Goal: Task Accomplishment & Management: Complete application form

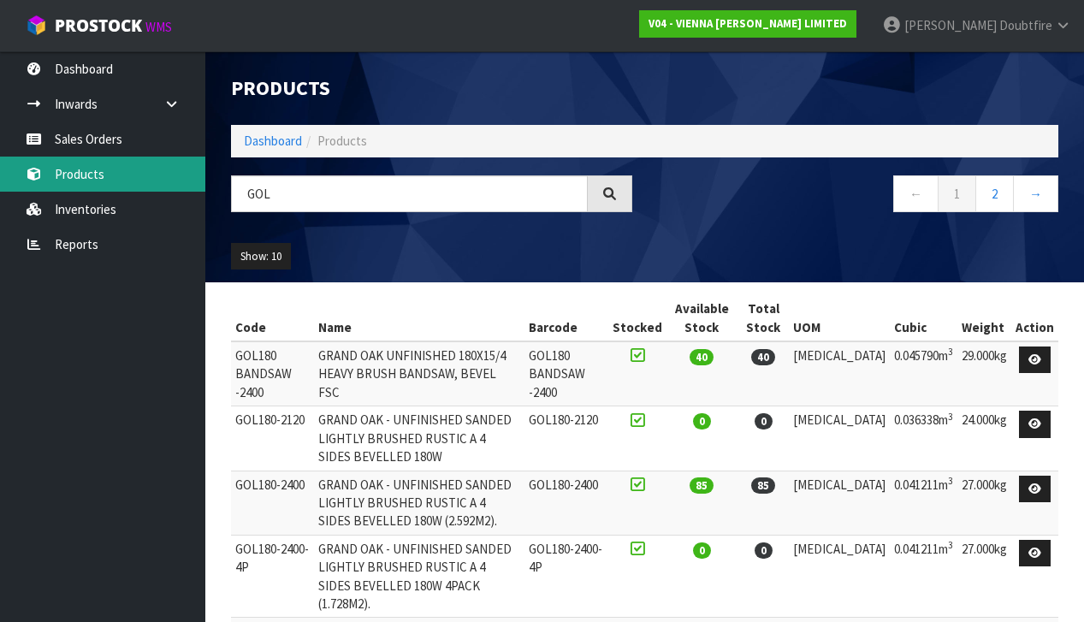
scroll to position [221, 0]
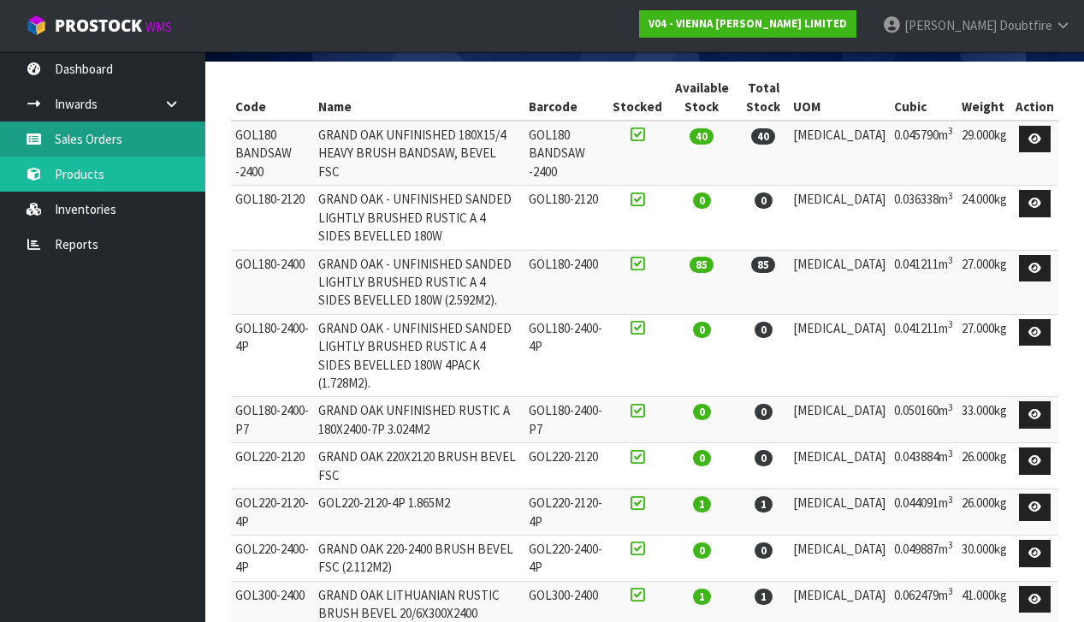
type input "GOL"
click at [92, 145] on link "Sales Orders" at bounding box center [102, 139] width 205 height 35
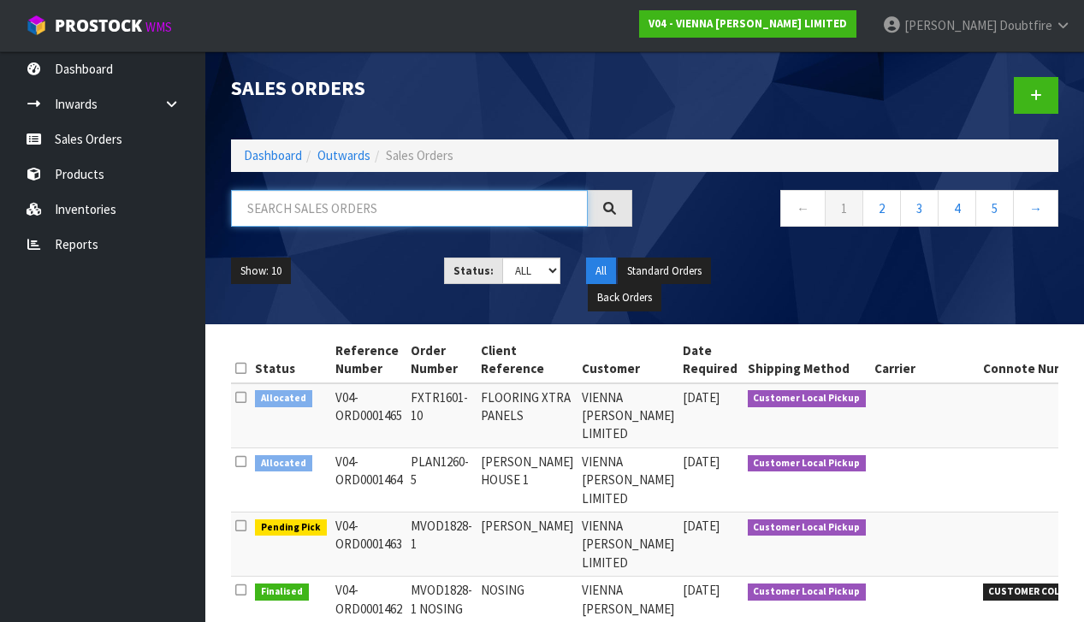
click at [293, 216] on input "text" at bounding box center [409, 208] width 357 height 37
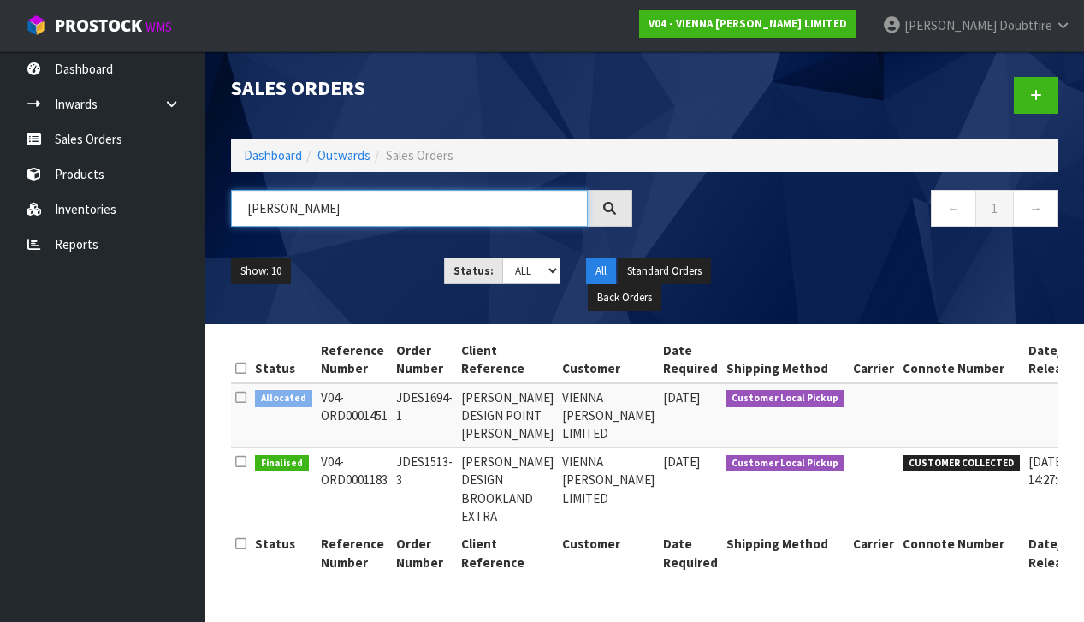
type input "[PERSON_NAME] DESIGN"
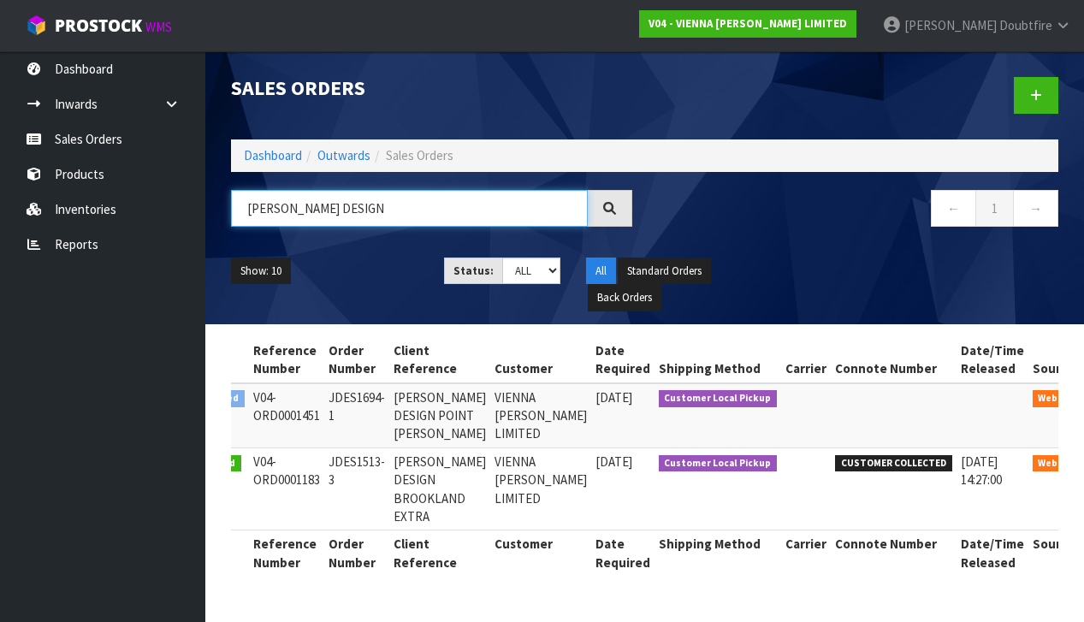
scroll to position [0, 67]
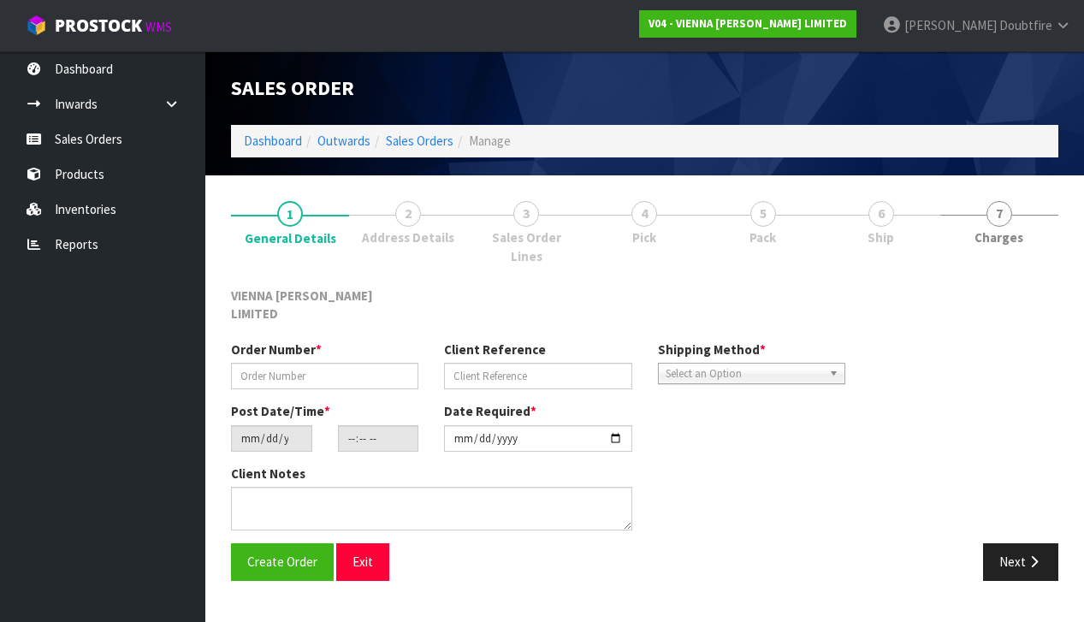
type input "JDES1694-1"
type input "[PERSON_NAME] DESIGN POINT [PERSON_NAME]"
type input "[DATE]"
type input "11:13:00.000"
type input "[DATE]"
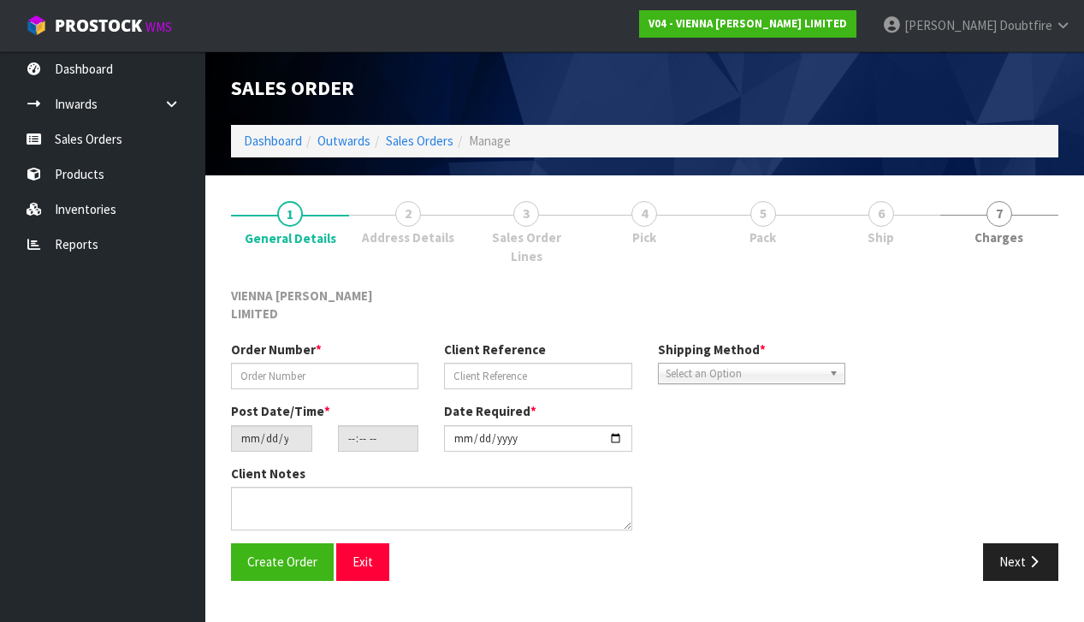
type textarea "[PERSON_NAME] DESIGN POINT [PERSON_NAME]"
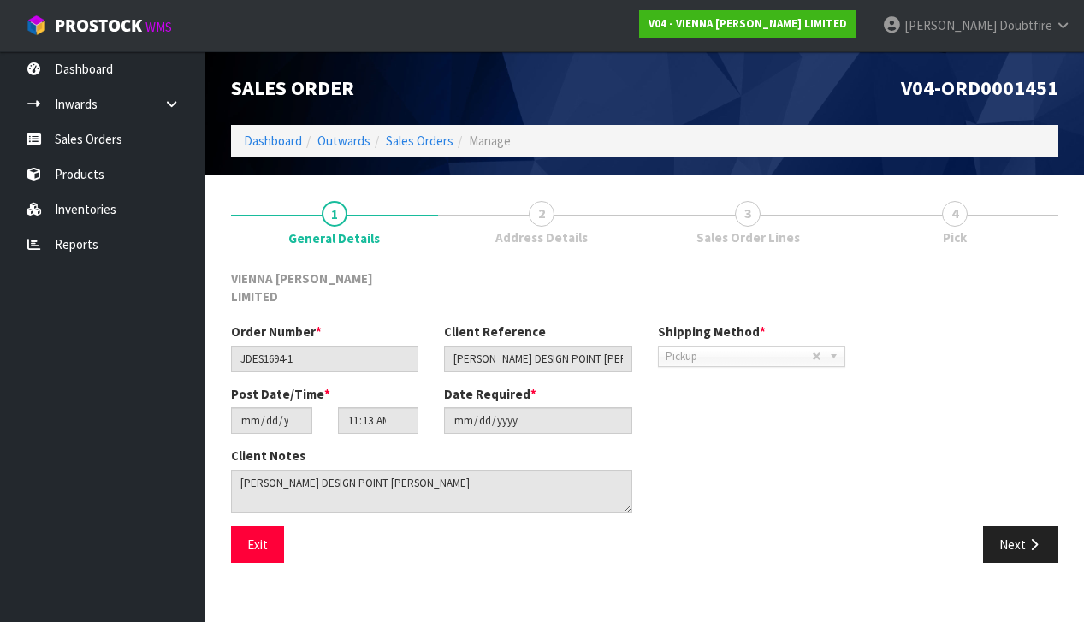
drag, startPoint x: 1019, startPoint y: 530, endPoint x: 1007, endPoint y: 529, distance: 12.0
click at [1019, 530] on button "Next" at bounding box center [1020, 544] width 75 height 37
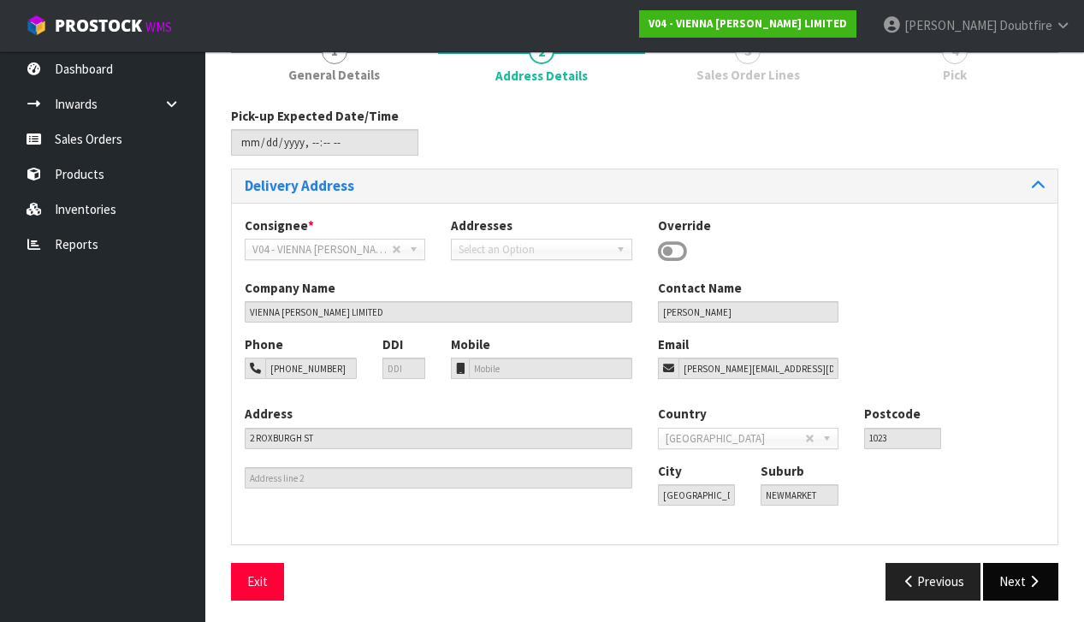
scroll to position [162, 0]
click at [1014, 575] on button "Next" at bounding box center [1020, 582] width 75 height 37
